Goal: Information Seeking & Learning: Learn about a topic

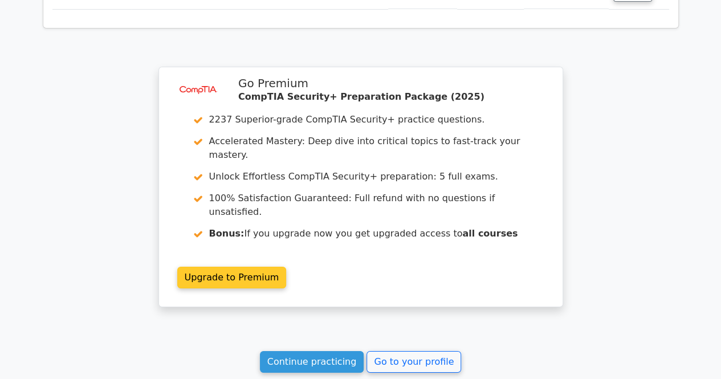
scroll to position [1995, 0]
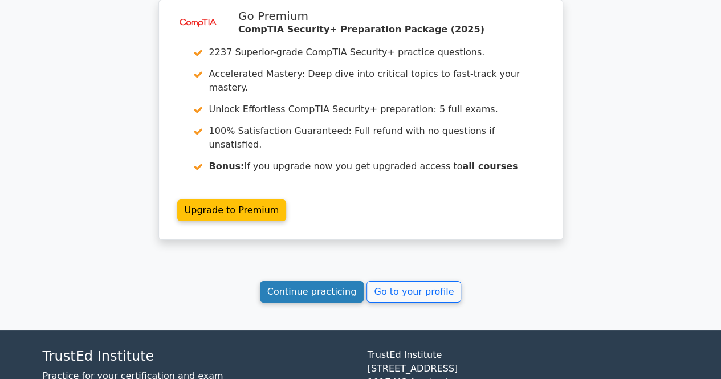
click at [318, 281] on link "Continue practicing" at bounding box center [312, 292] width 104 height 22
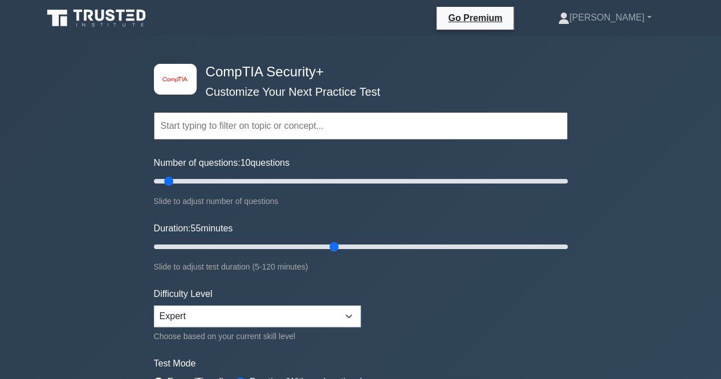
drag, startPoint x: 185, startPoint y: 240, endPoint x: 341, endPoint y: 240, distance: 156.2
click at [341, 240] on input "Duration: 55 minutes" at bounding box center [361, 247] width 414 height 14
drag, startPoint x: 335, startPoint y: 245, endPoint x: 394, endPoint y: 233, distance: 61.0
type input "70"
click at [394, 240] on input "Duration: 70 minutes" at bounding box center [361, 247] width 414 height 14
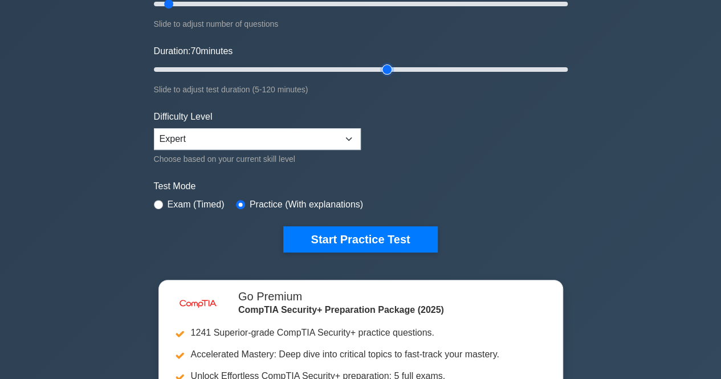
scroll to position [171, 0]
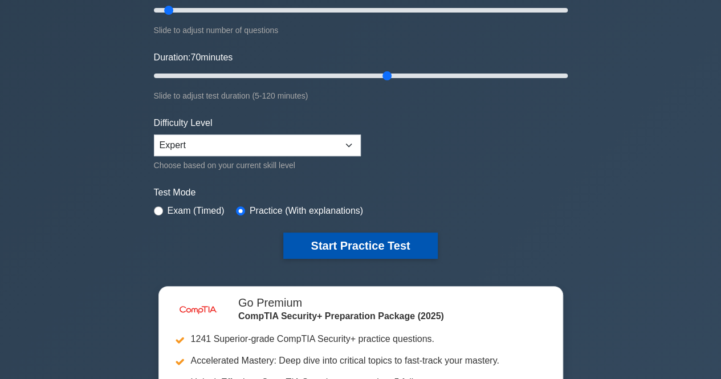
click at [319, 247] on button "Start Practice Test" at bounding box center [360, 246] width 154 height 26
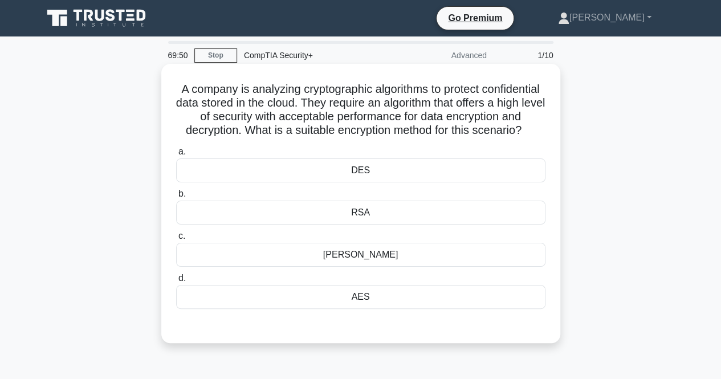
click at [254, 308] on div "AES" at bounding box center [360, 297] width 369 height 24
click at [176, 282] on input "d. AES" at bounding box center [176, 278] width 0 height 7
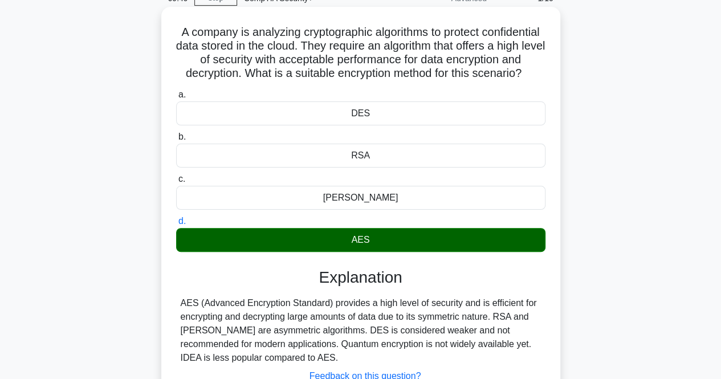
scroll to position [114, 0]
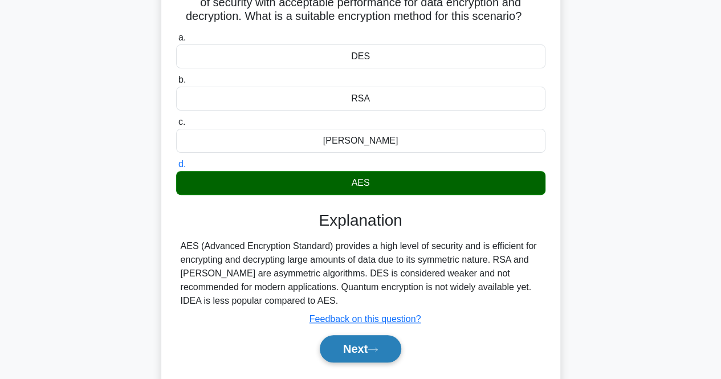
click at [345, 363] on button "Next" at bounding box center [361, 348] width 82 height 27
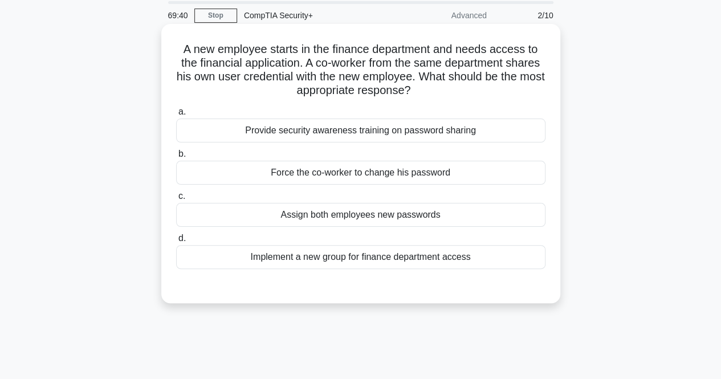
scroll to position [0, 0]
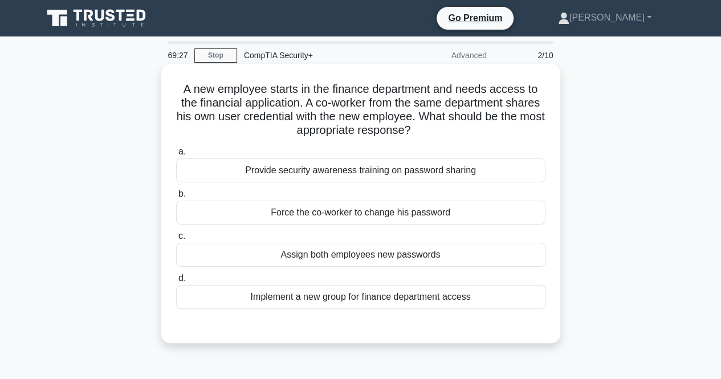
click at [311, 250] on div "Assign both employees new passwords" at bounding box center [360, 255] width 369 height 24
click at [176, 240] on input "c. Assign both employees new passwords" at bounding box center [176, 236] width 0 height 7
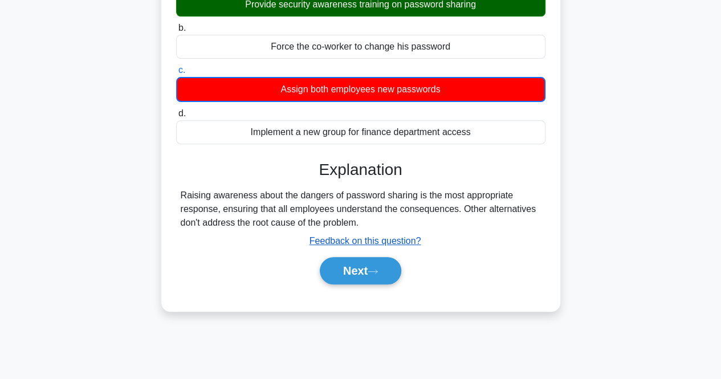
scroll to position [171, 0]
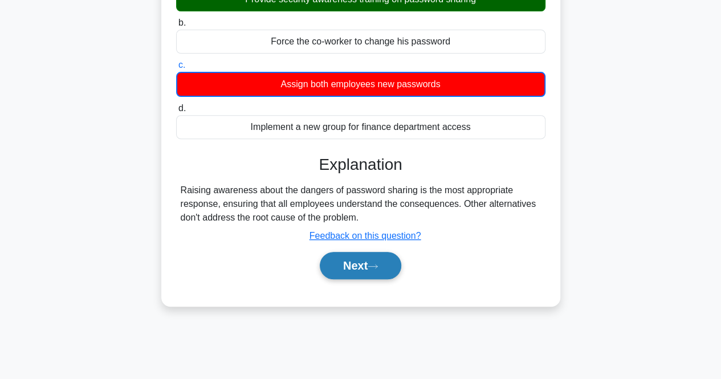
click at [376, 266] on icon at bounding box center [372, 265] width 9 height 3
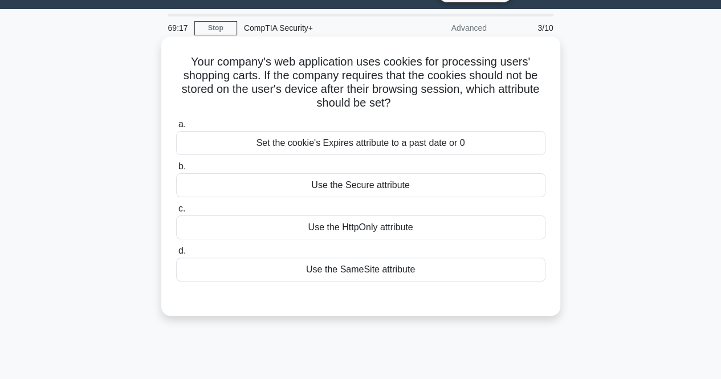
scroll to position [0, 0]
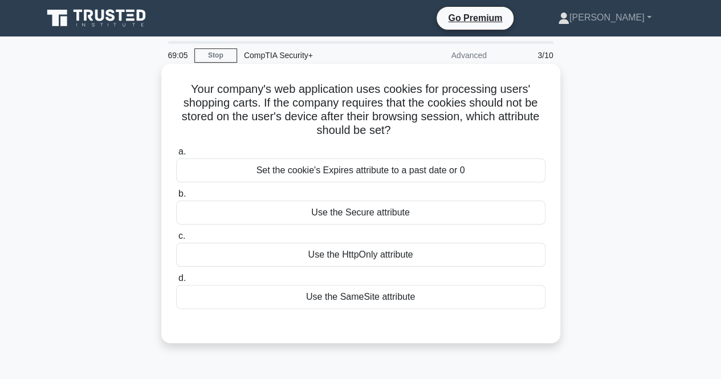
click at [376, 178] on div "Set the cookie's Expires attribute to a past date or 0" at bounding box center [360, 170] width 369 height 24
click at [176, 156] on input "a. Set the cookie's Expires attribute to a past date or 0" at bounding box center [176, 151] width 0 height 7
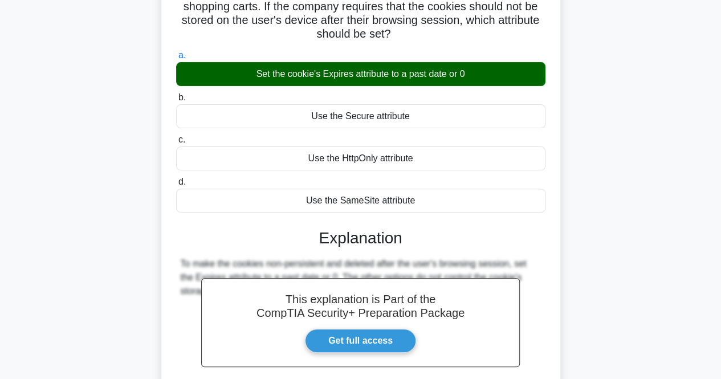
scroll to position [114, 0]
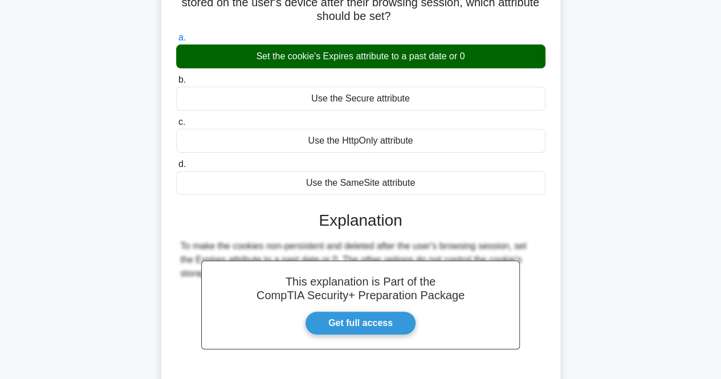
drag, startPoint x: 194, startPoint y: 36, endPoint x: 416, endPoint y: 176, distance: 262.8
click at [416, 176] on div "Your company's web application uses cookies for processing users' shopping cart…" at bounding box center [361, 203] width 390 height 499
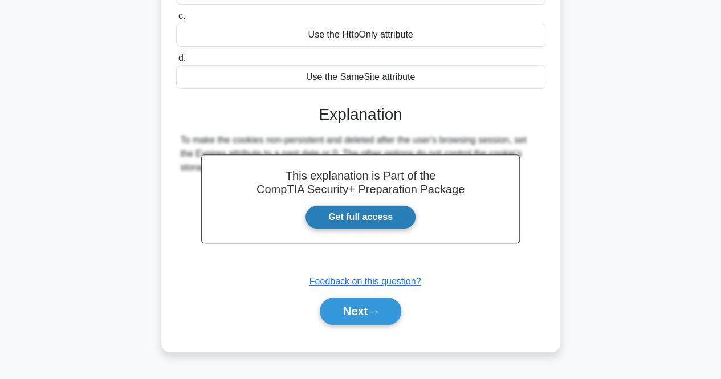
scroll to position [237, 0]
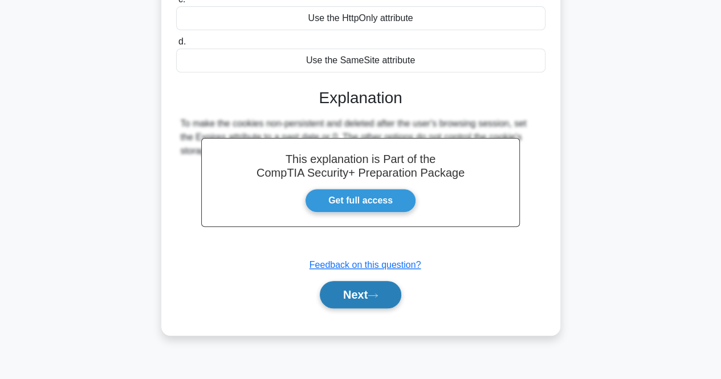
click at [351, 293] on button "Next" at bounding box center [361, 294] width 82 height 27
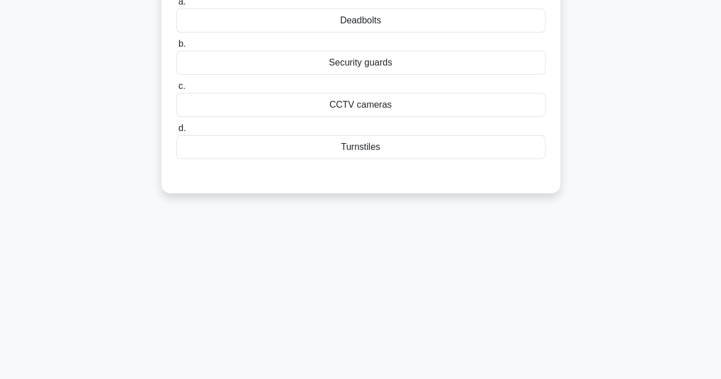
scroll to position [0, 0]
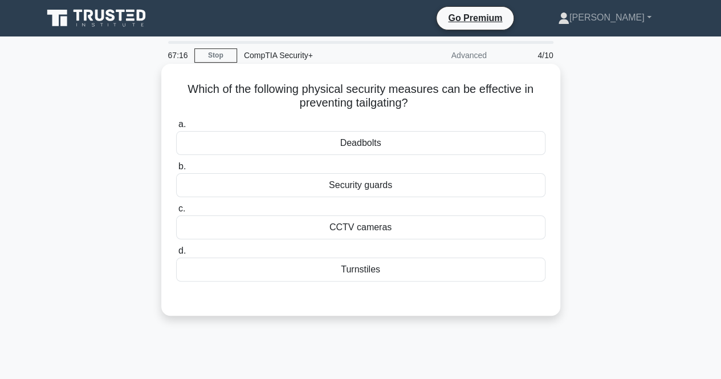
click at [302, 277] on div "Turnstiles" at bounding box center [360, 270] width 369 height 24
click at [176, 255] on input "d. Turnstiles" at bounding box center [176, 250] width 0 height 7
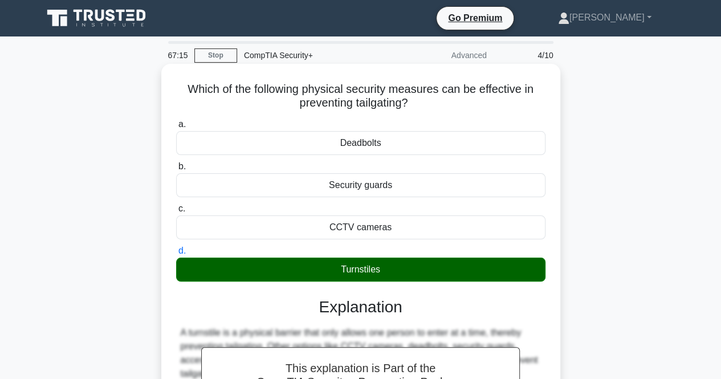
scroll to position [171, 0]
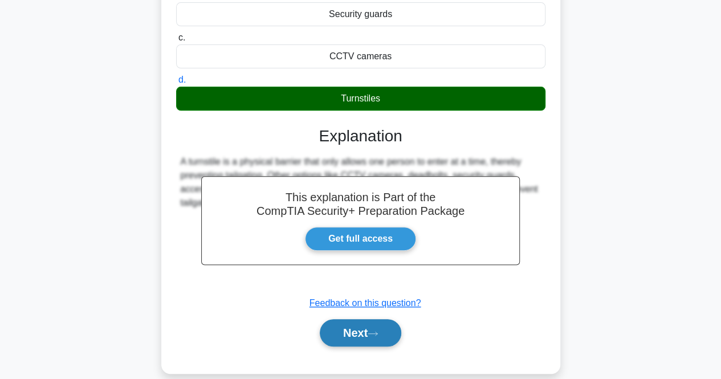
click at [369, 331] on button "Next" at bounding box center [361, 332] width 82 height 27
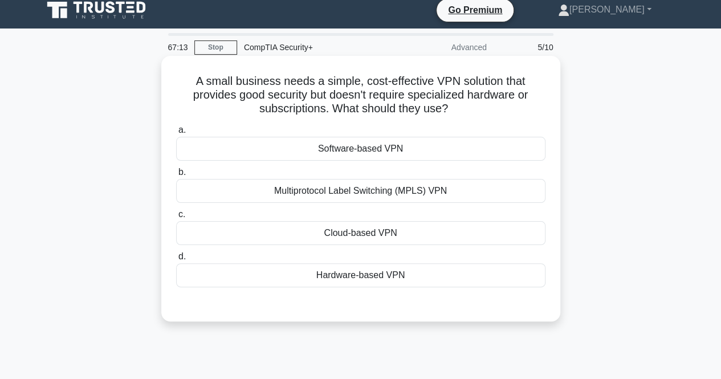
scroll to position [0, 0]
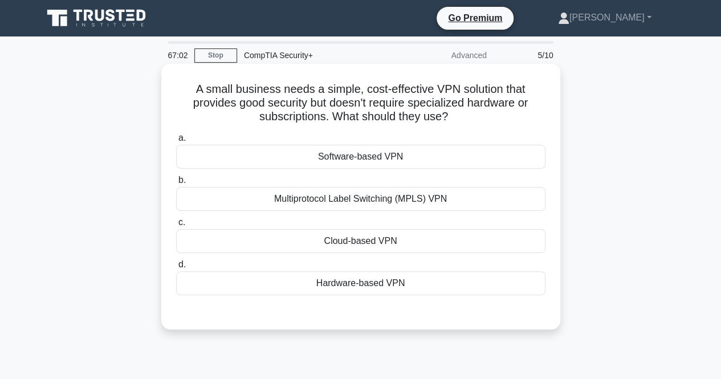
click at [292, 242] on div "Cloud-based VPN" at bounding box center [360, 241] width 369 height 24
click at [176, 226] on input "c. Cloud-based VPN" at bounding box center [176, 222] width 0 height 7
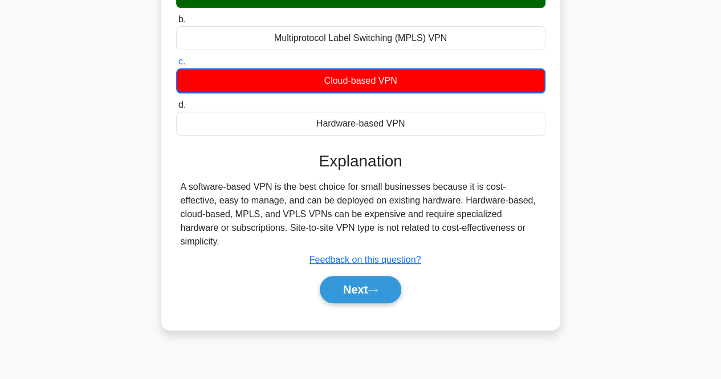
scroll to position [171, 0]
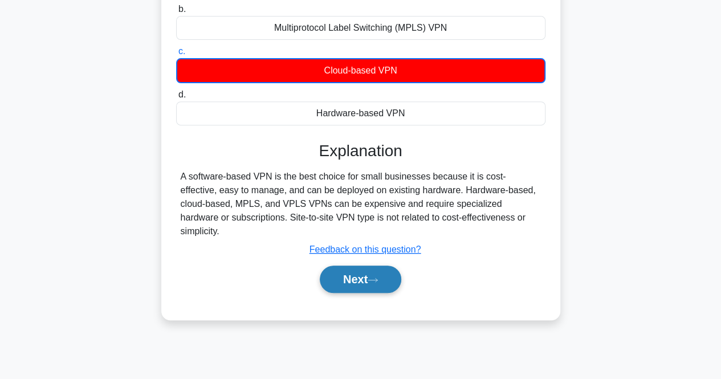
click at [343, 266] on button "Next" at bounding box center [361, 279] width 82 height 27
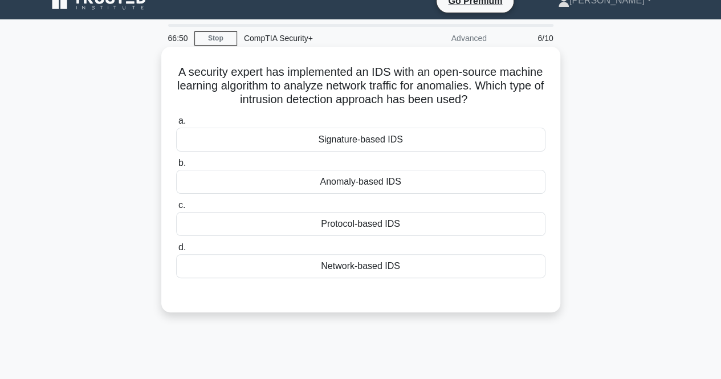
scroll to position [0, 0]
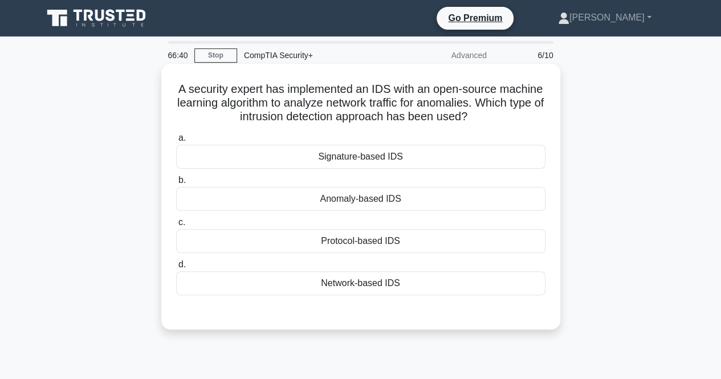
click at [329, 197] on div "Anomaly-based IDS" at bounding box center [360, 199] width 369 height 24
click at [176, 184] on input "b. Anomaly-based IDS" at bounding box center [176, 180] width 0 height 7
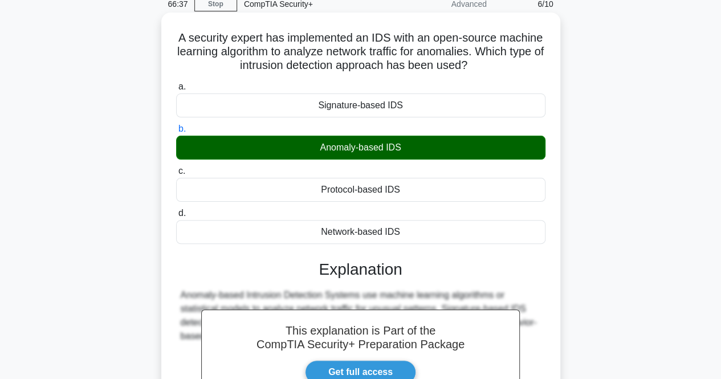
scroll to position [57, 0]
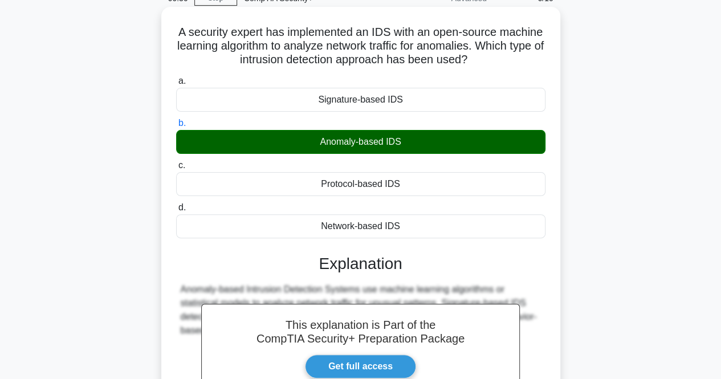
drag, startPoint x: 196, startPoint y: 86, endPoint x: 410, endPoint y: 224, distance: 255.7
click at [410, 224] on div "A security expert has implemented an IDS with an open-source machine learning a…" at bounding box center [361, 253] width 390 height 485
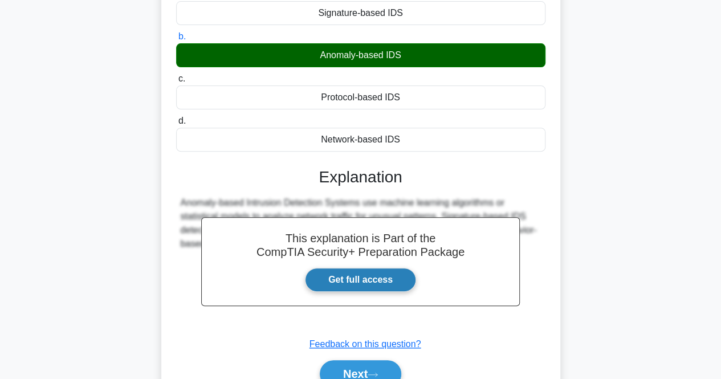
scroll to position [237, 0]
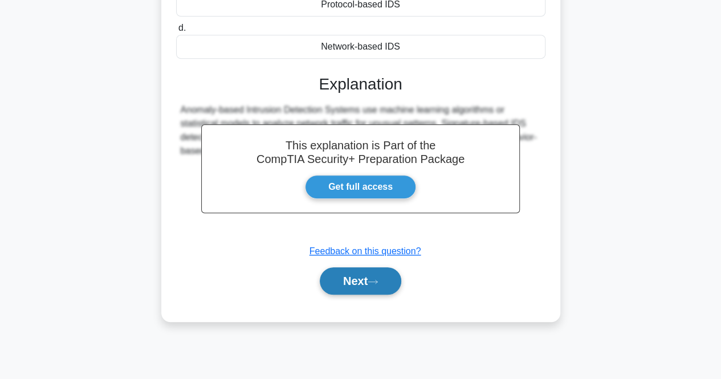
click at [362, 280] on button "Next" at bounding box center [361, 280] width 82 height 27
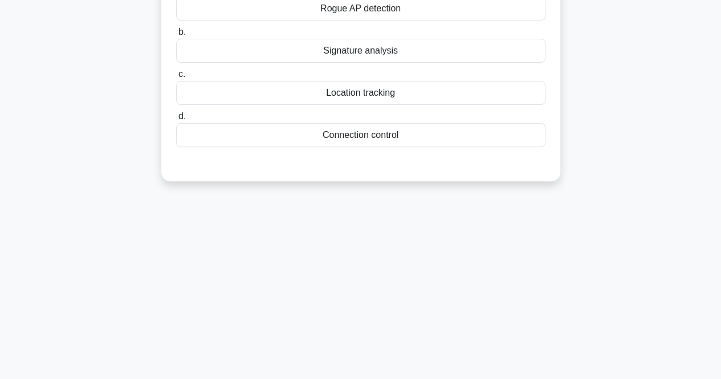
scroll to position [0, 0]
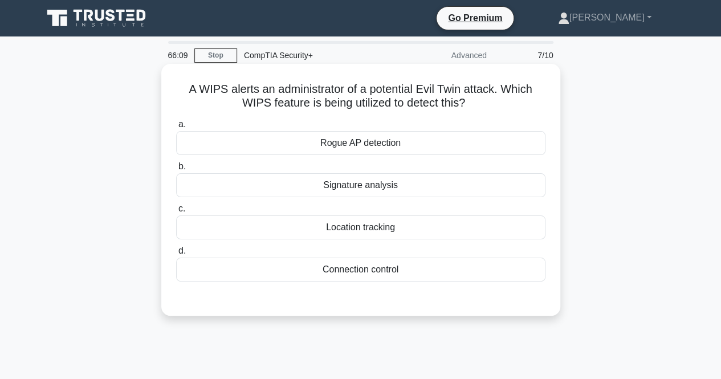
click at [479, 182] on div "Signature analysis" at bounding box center [360, 185] width 369 height 24
click at [176, 170] on input "b. Signature analysis" at bounding box center [176, 166] width 0 height 7
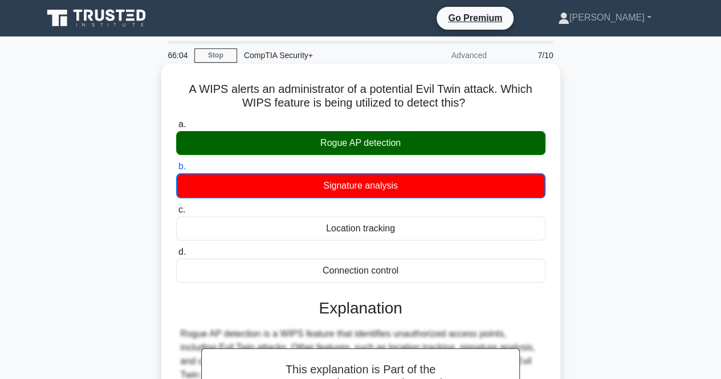
drag, startPoint x: 186, startPoint y: 87, endPoint x: 438, endPoint y: 274, distance: 314.2
click at [438, 274] on div "A WIPS alerts an administrator of a potential Evil Twin attack. Which WIPS feat…" at bounding box center [361, 304] width 390 height 473
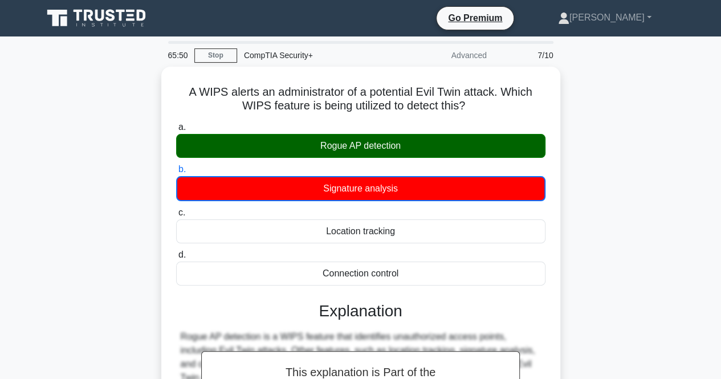
click at [112, 168] on div "A WIPS alerts an administrator of a potential Evil Twin attack. Which WIPS feat…" at bounding box center [361, 314] width 650 height 495
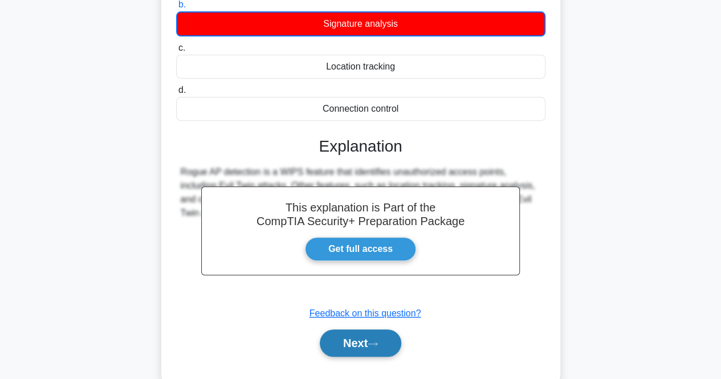
scroll to position [180, 0]
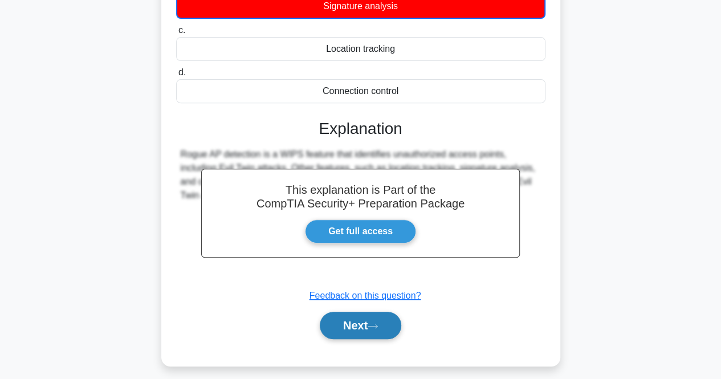
click at [327, 331] on button "Next" at bounding box center [361, 325] width 82 height 27
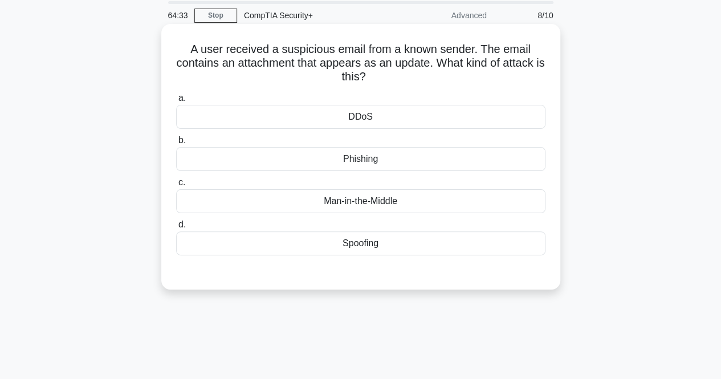
scroll to position [9, 0]
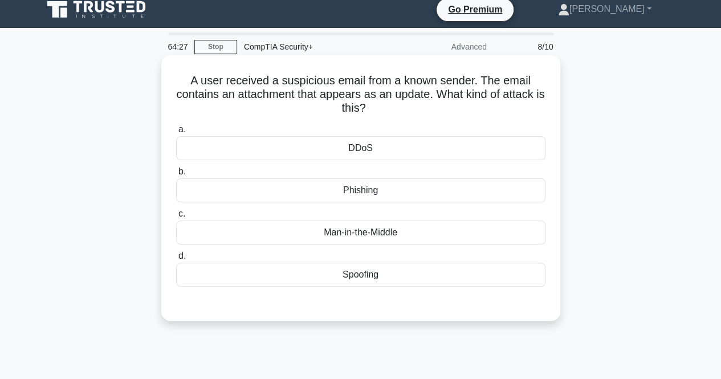
click at [402, 193] on div "Phishing" at bounding box center [360, 190] width 369 height 24
click at [176, 176] on input "b. Phishing" at bounding box center [176, 171] width 0 height 7
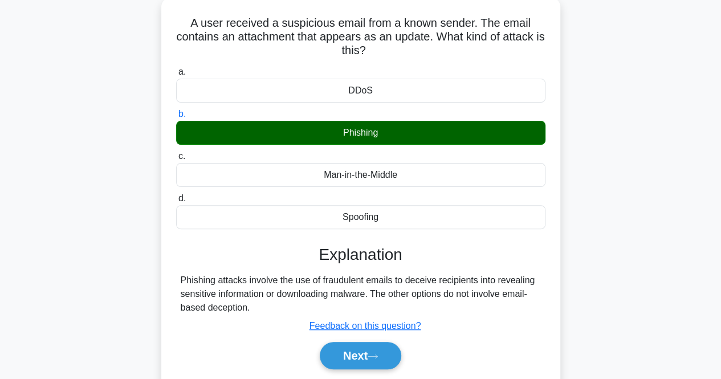
scroll to position [123, 0]
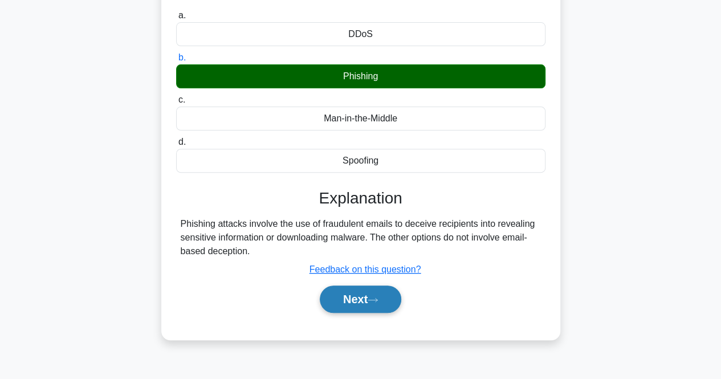
click at [371, 298] on button "Next" at bounding box center [361, 299] width 82 height 27
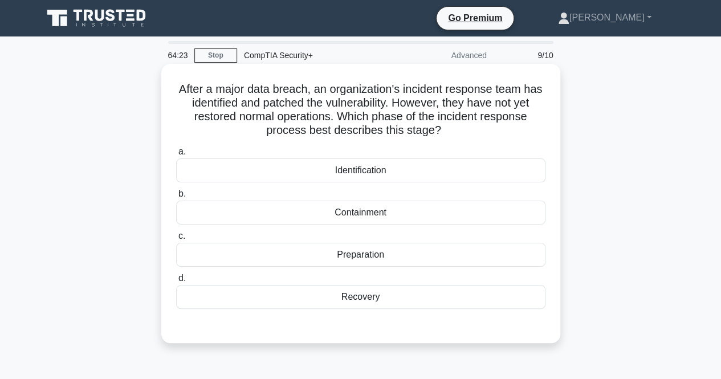
scroll to position [0, 0]
click at [383, 257] on div "Preparation" at bounding box center [360, 255] width 369 height 24
click at [176, 240] on input "c. Preparation" at bounding box center [176, 236] width 0 height 7
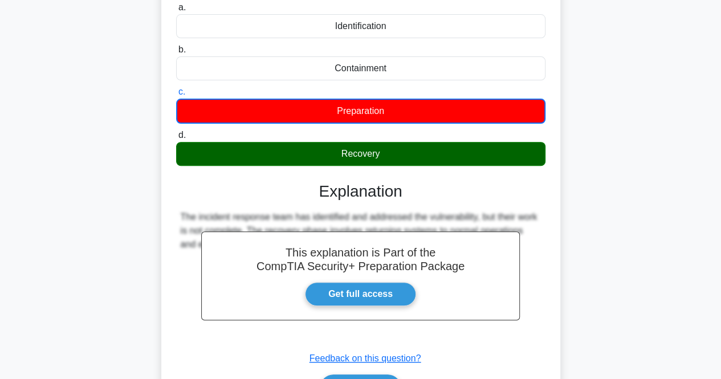
scroll to position [171, 0]
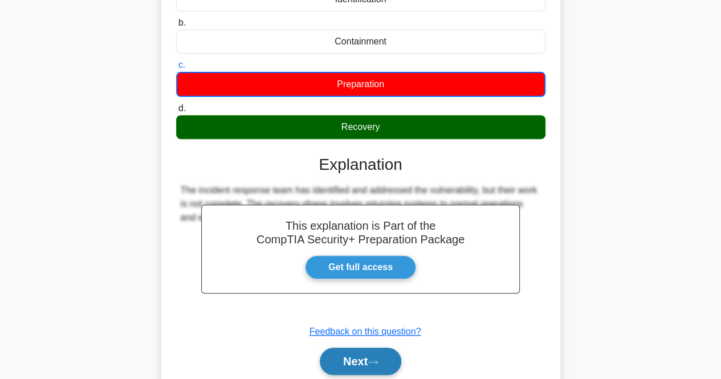
click at [356, 364] on button "Next" at bounding box center [361, 361] width 82 height 27
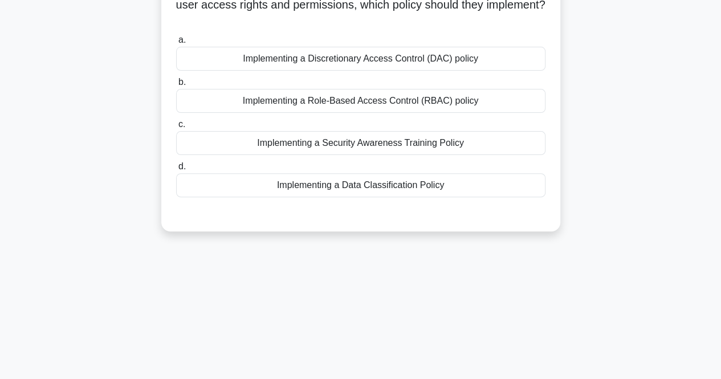
scroll to position [0, 0]
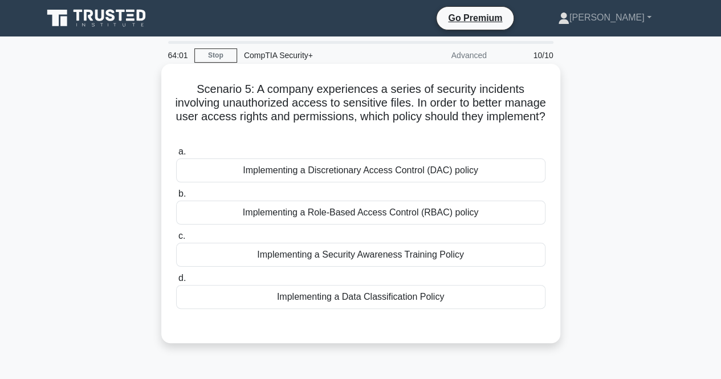
click at [363, 210] on div "Implementing a Role-Based Access Control (RBAC) policy" at bounding box center [360, 213] width 369 height 24
click at [176, 198] on input "b. Implementing a Role-Based Access Control (RBAC) policy" at bounding box center [176, 193] width 0 height 7
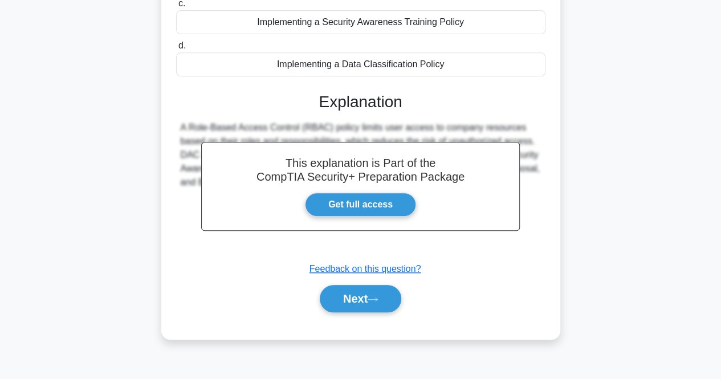
scroll to position [237, 0]
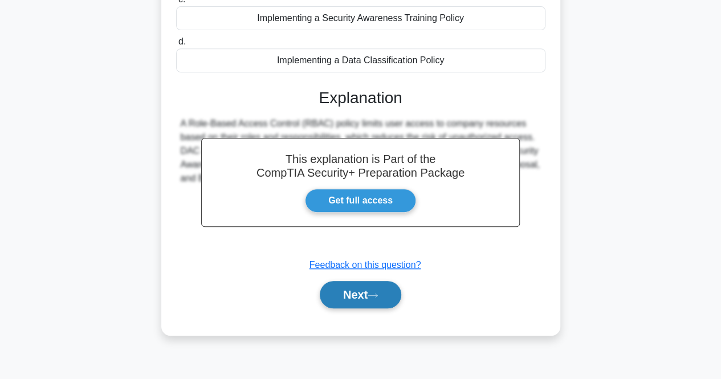
click at [350, 296] on button "Next" at bounding box center [361, 294] width 82 height 27
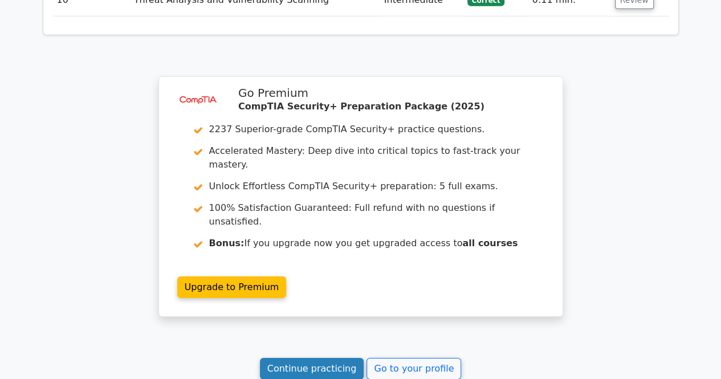
scroll to position [1812, 0]
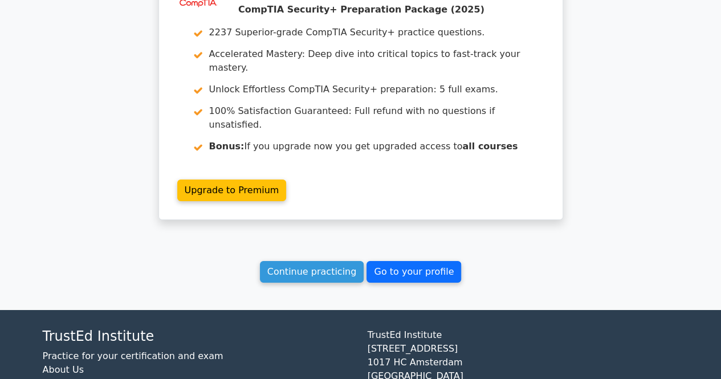
click at [400, 261] on link "Go to your profile" at bounding box center [414, 272] width 95 height 22
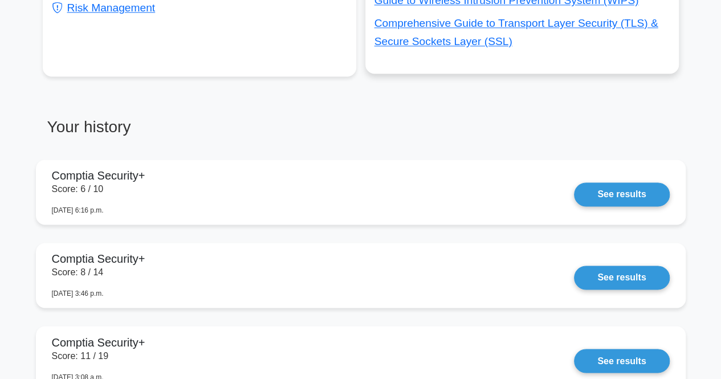
scroll to position [658, 0]
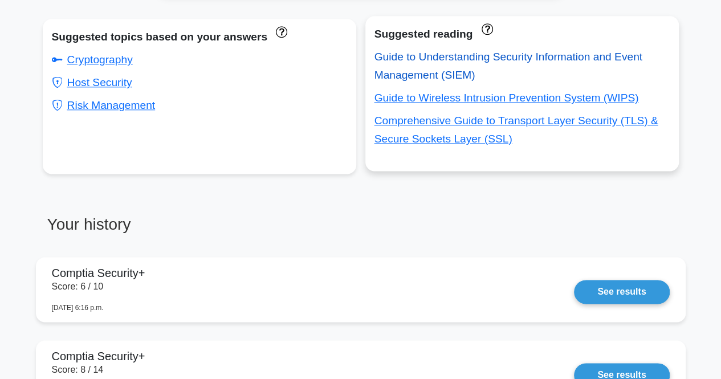
click at [490, 59] on link "Guide to Understanding Security Information and Event Management (SIEM)" at bounding box center [509, 66] width 268 height 30
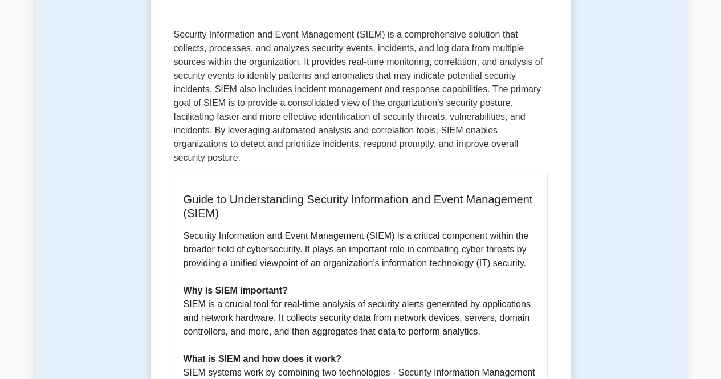
scroll to position [114, 0]
